Goal: Find specific page/section: Find specific page/section

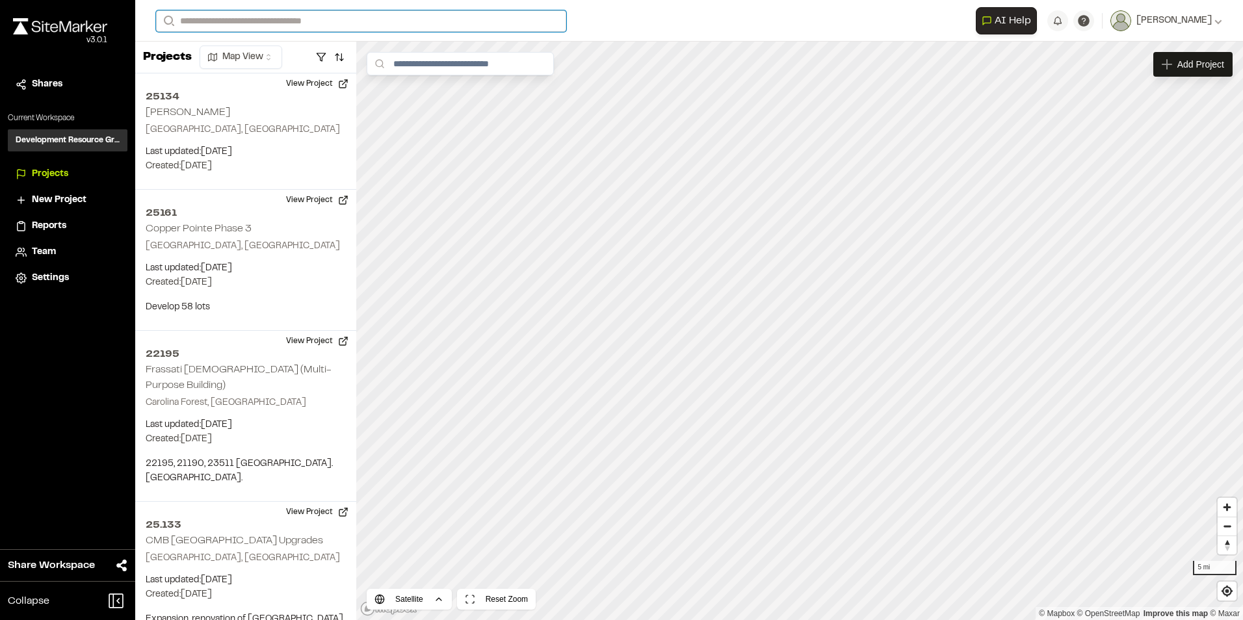
click at [237, 27] on input "Search" at bounding box center [361, 20] width 410 height 21
type input "******"
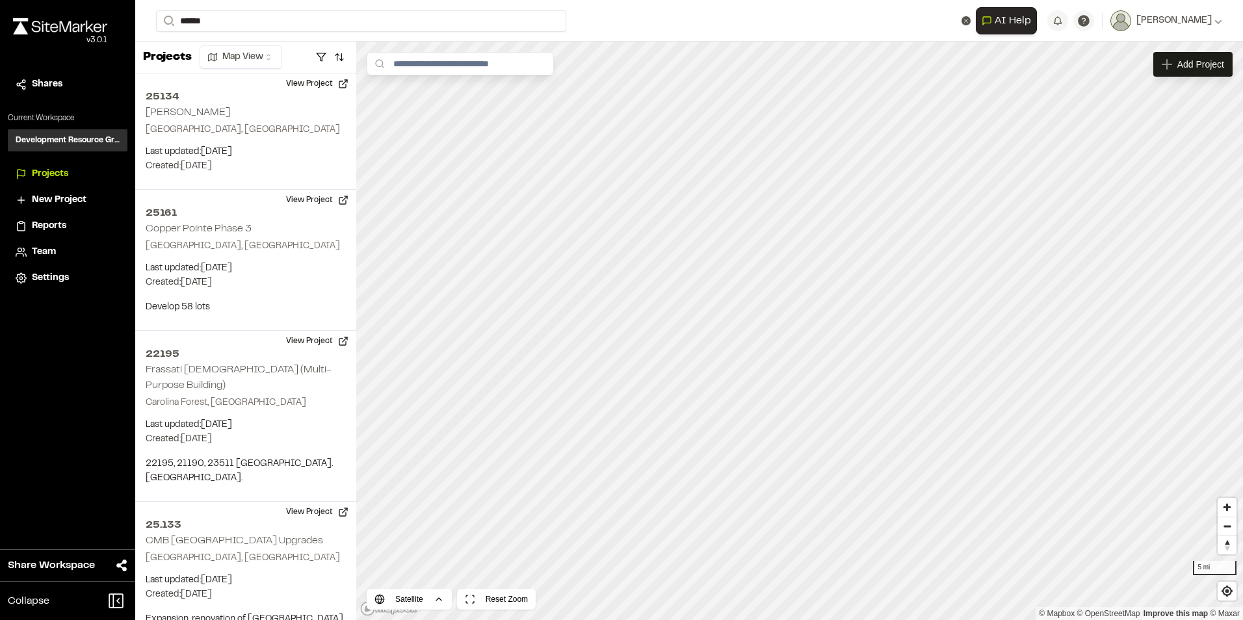
click at [240, 51] on p "22.201 MIG Investments Margaritaville Compass" at bounding box center [298, 52] width 269 height 16
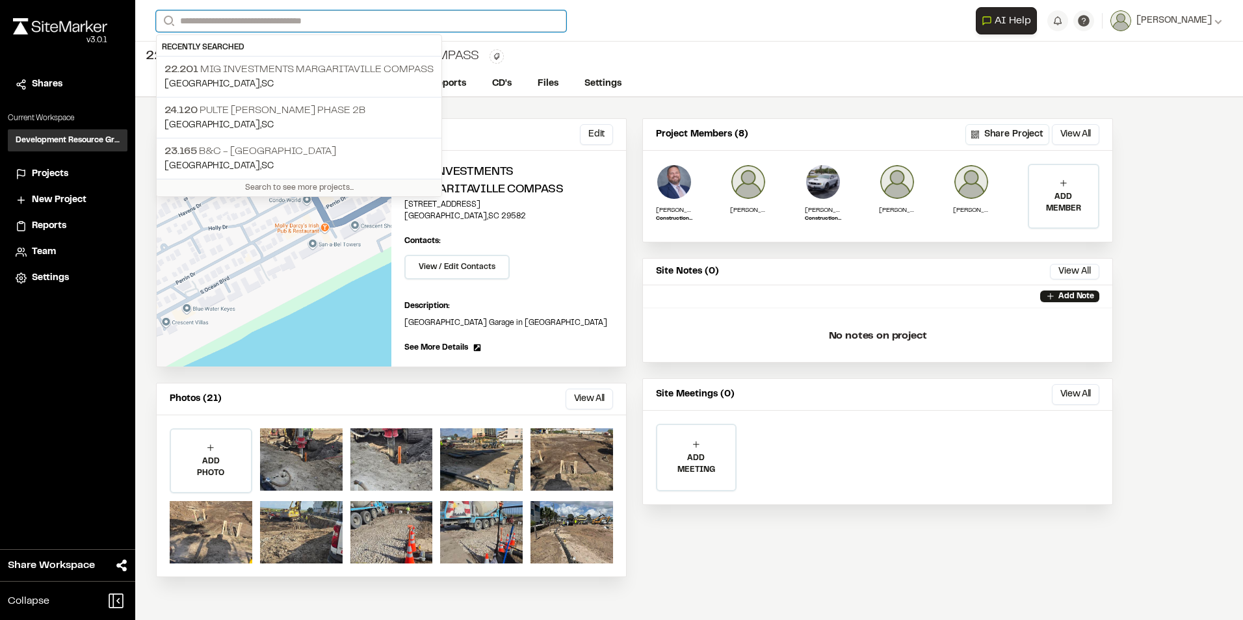
click at [282, 23] on input "Search" at bounding box center [361, 20] width 410 height 21
type input "*"
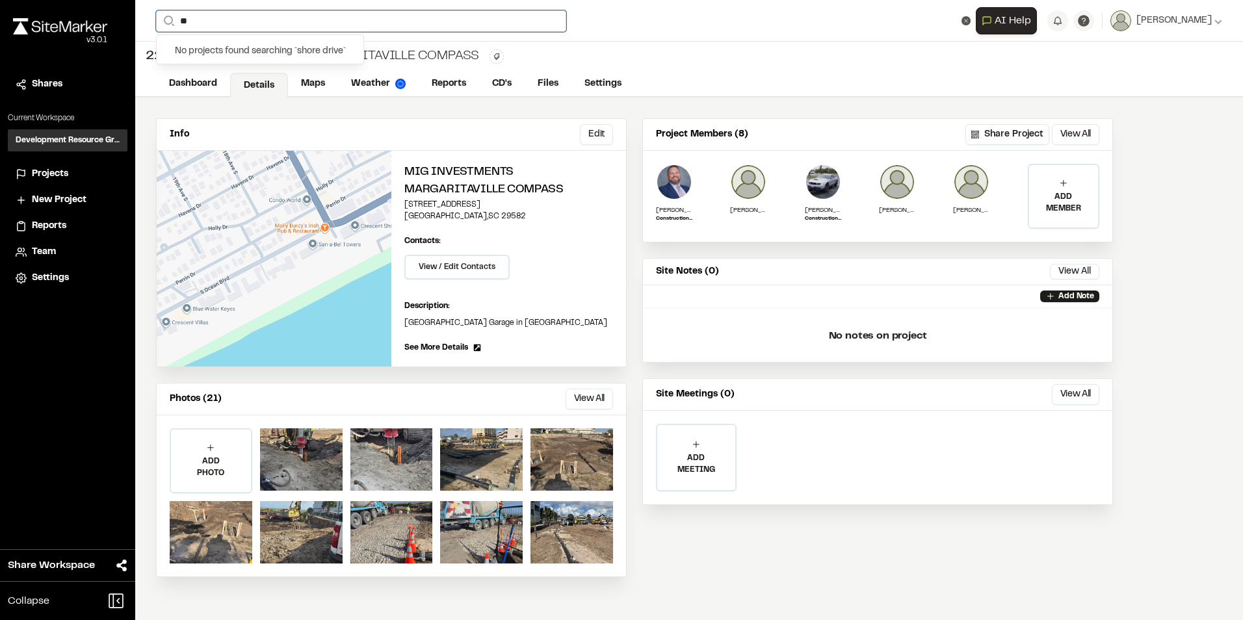
type input "*"
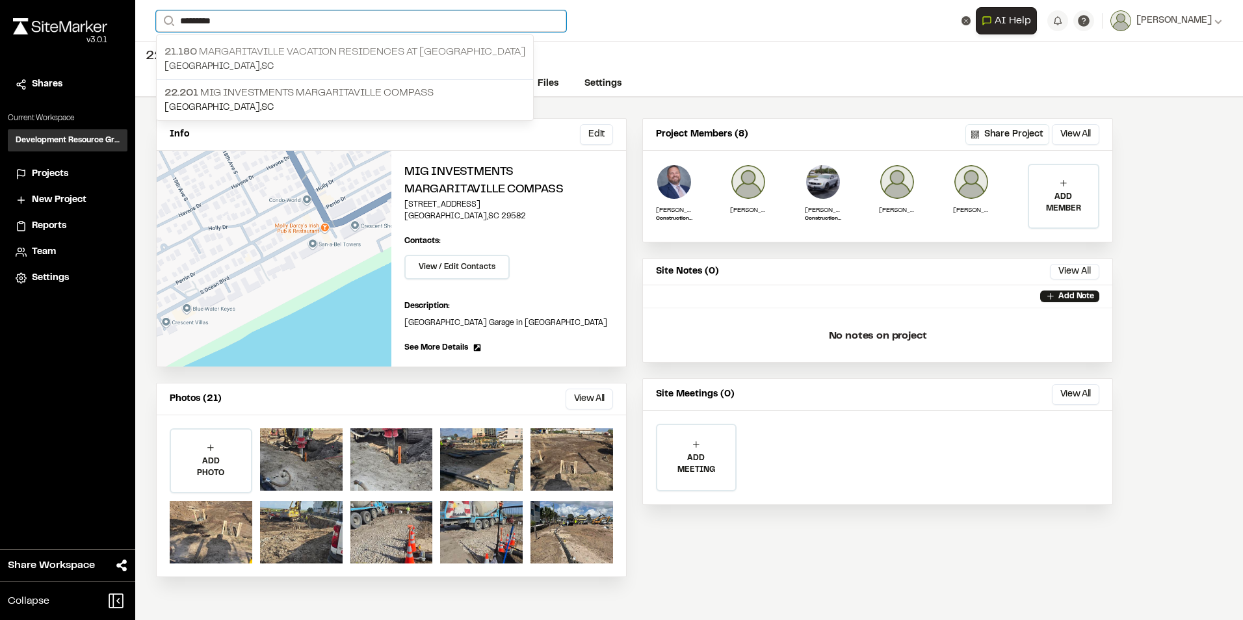
type input "*********"
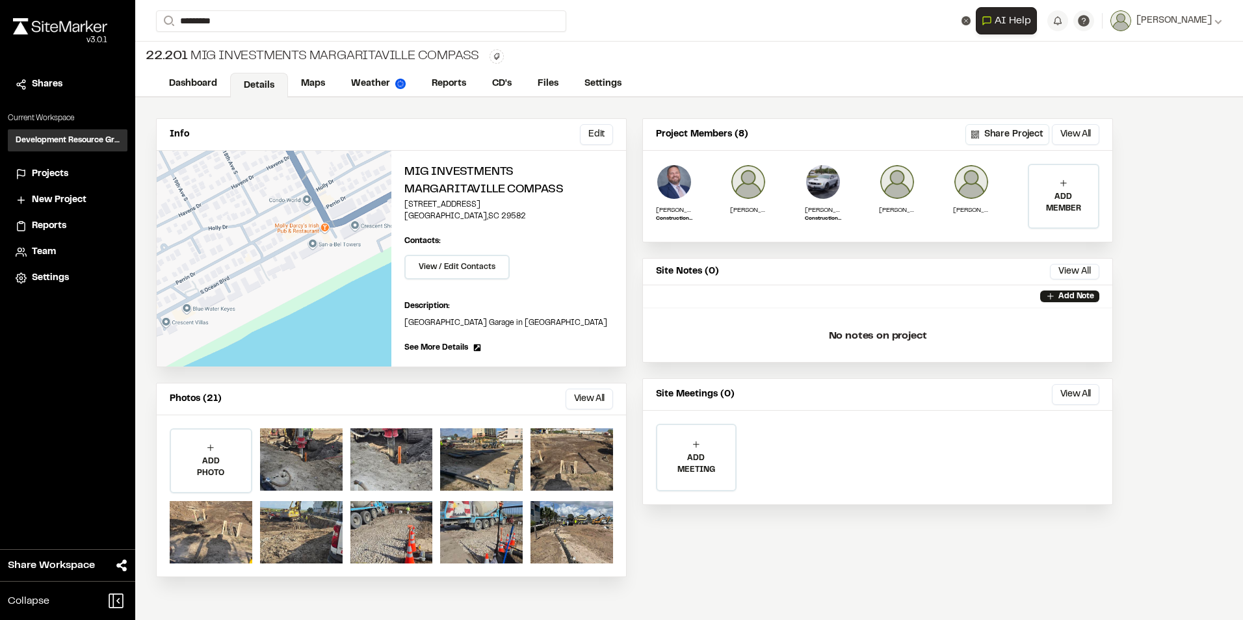
click at [285, 53] on p "21.180 Margaritaville Vacation Residences at [GEOGRAPHIC_DATA]" at bounding box center [344, 52] width 361 height 16
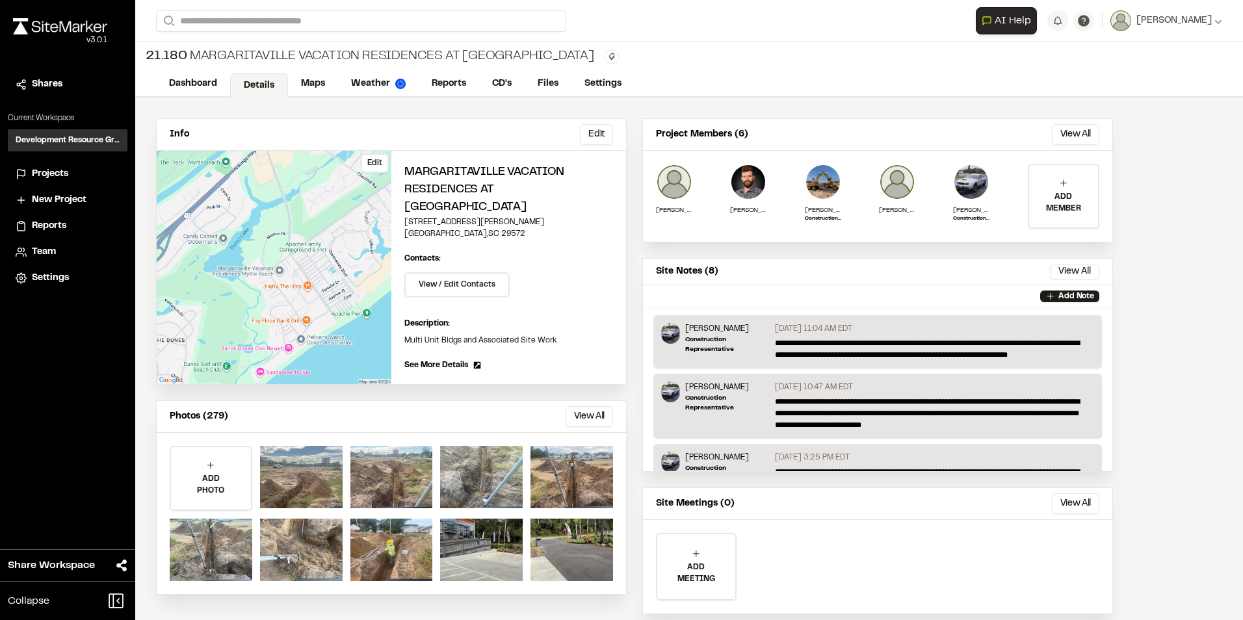
scroll to position [31, 0]
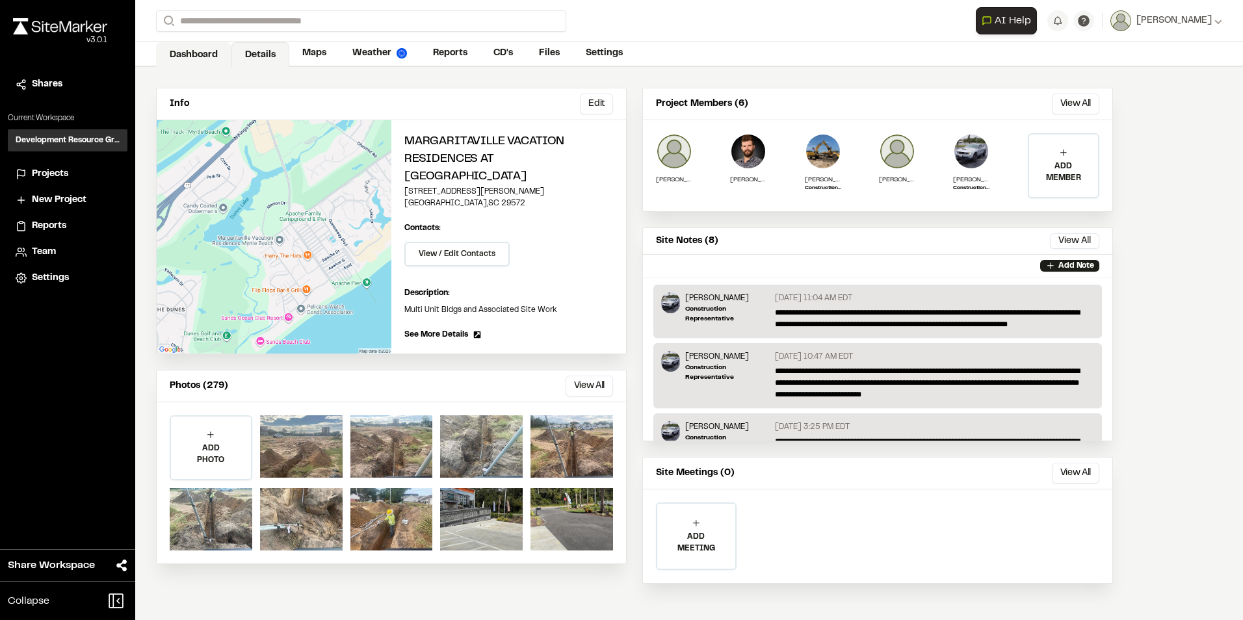
drag, startPoint x: 230, startPoint y: 71, endPoint x: 204, endPoint y: 60, distance: 28.9
click at [205, 59] on link "Dashboard" at bounding box center [193, 54] width 75 height 25
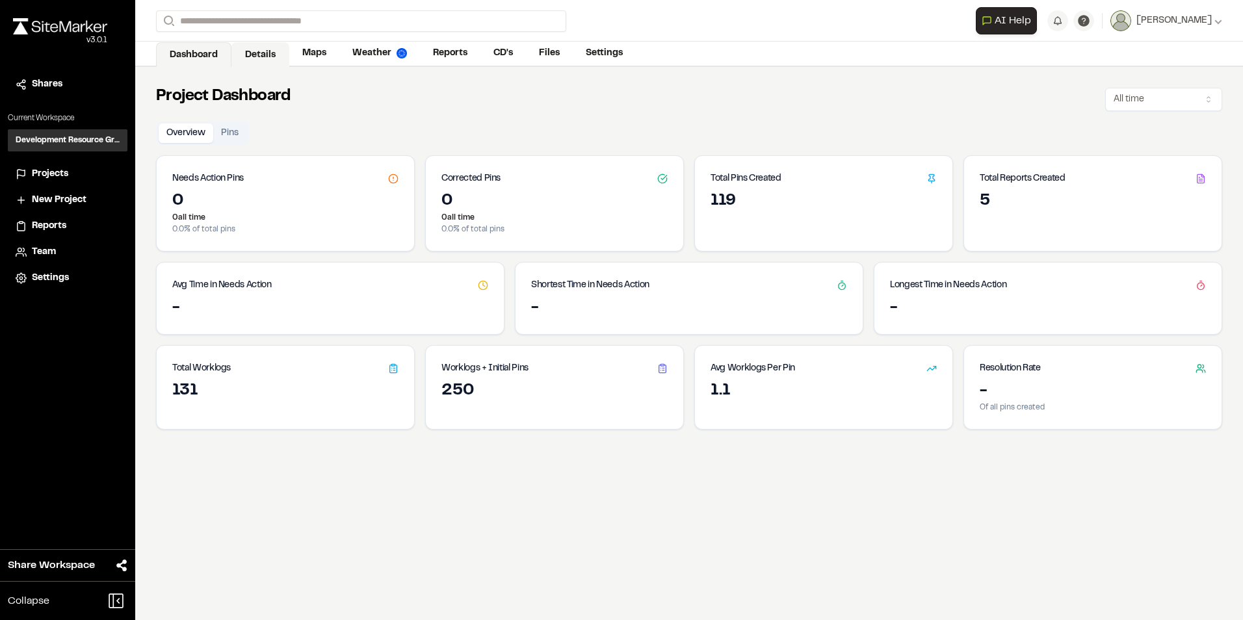
click at [257, 56] on link "Details" at bounding box center [260, 54] width 58 height 25
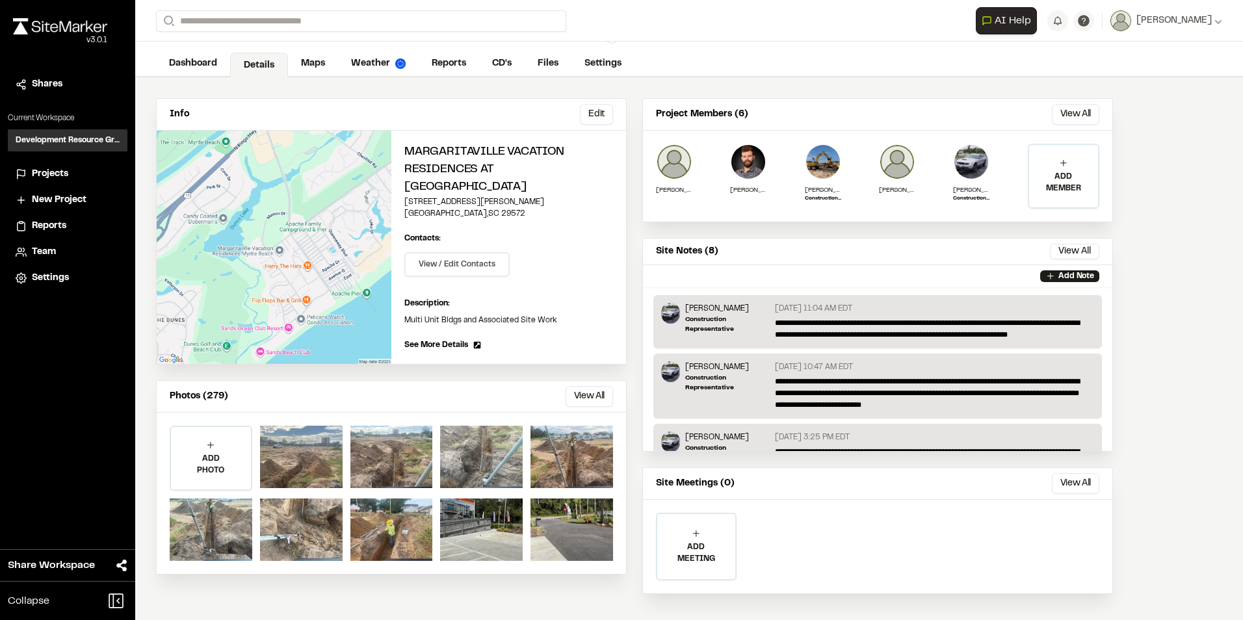
scroll to position [31, 0]
